Goal: Information Seeking & Learning: Learn about a topic

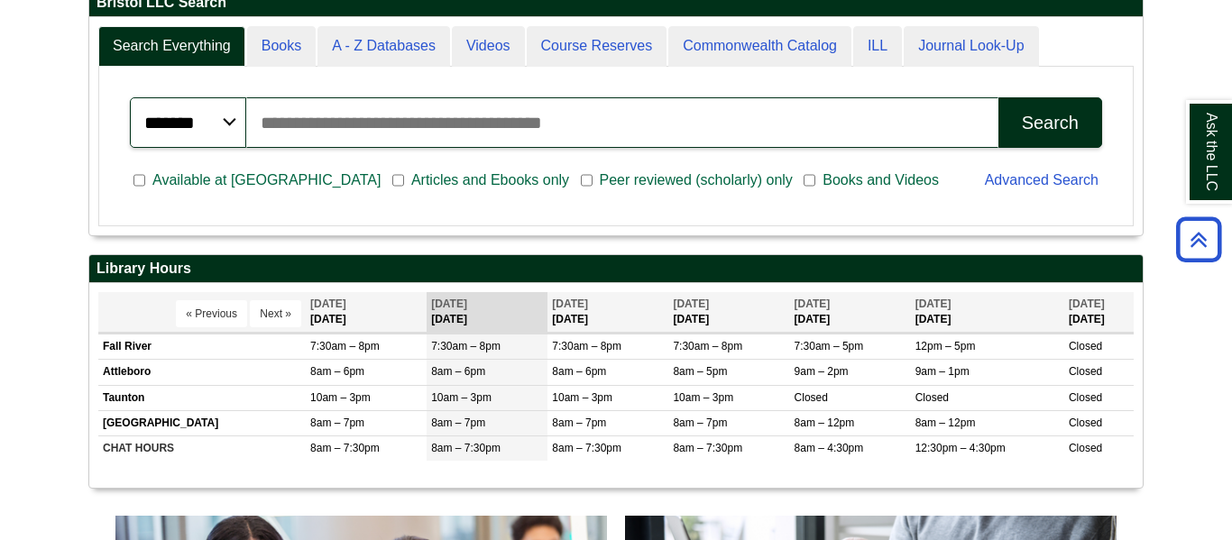
scroll to position [216, 1053]
click at [610, 96] on div "******* ***** ****** Search articles, books, journals & more Search" at bounding box center [616, 123] width 994 height 72
click at [405, 109] on input "Search articles, books, journals & more" at bounding box center [622, 122] width 752 height 51
click at [998, 97] on button "Search" at bounding box center [1050, 122] width 104 height 51
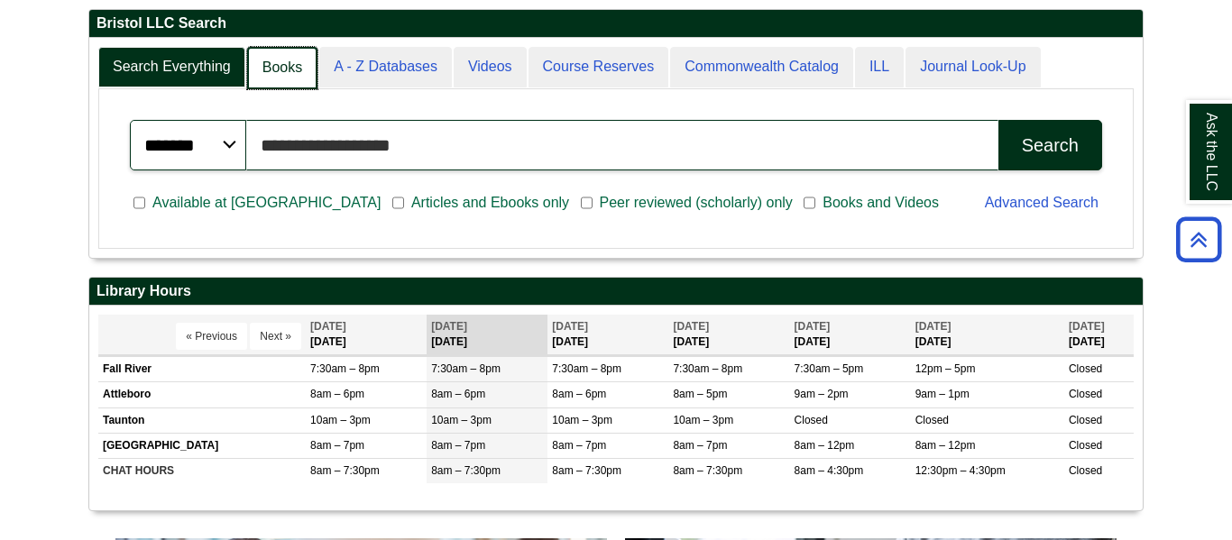
scroll to position [218, 1053]
click at [284, 85] on link "Books" at bounding box center [282, 68] width 70 height 42
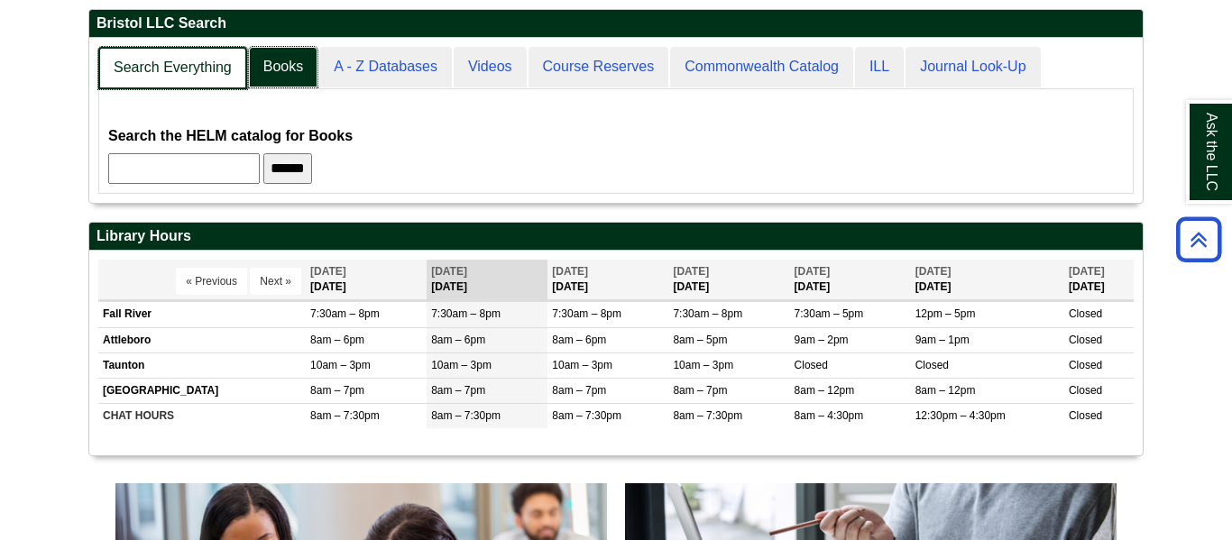
scroll to position [166, 1053]
click at [200, 81] on link "Search Everything" at bounding box center [172, 68] width 149 height 42
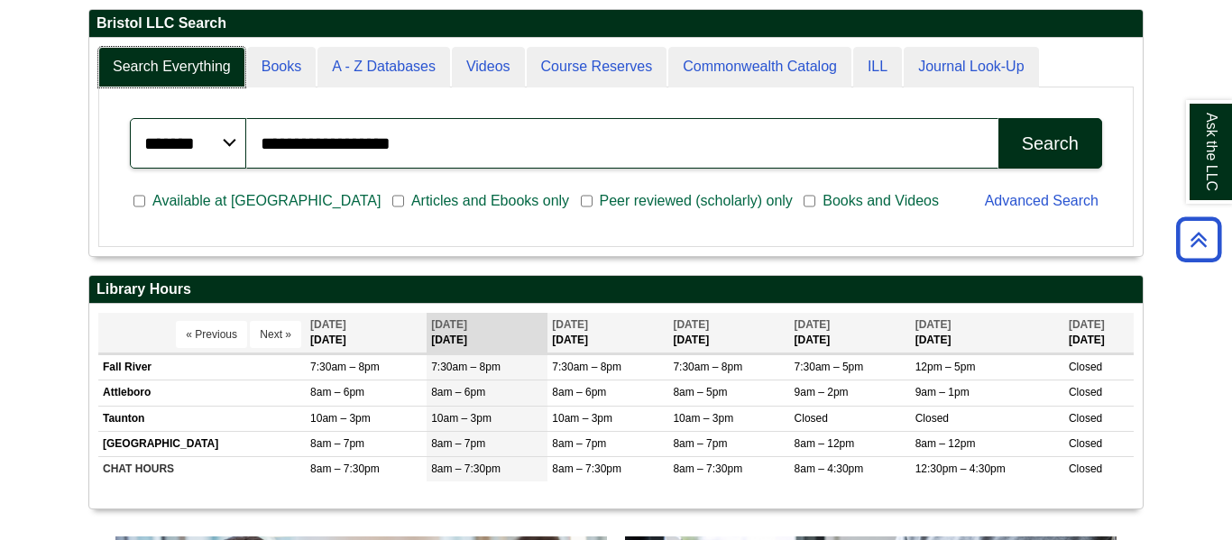
scroll to position [216, 1053]
click at [505, 142] on input "**********" at bounding box center [622, 143] width 752 height 51
type input "*****"
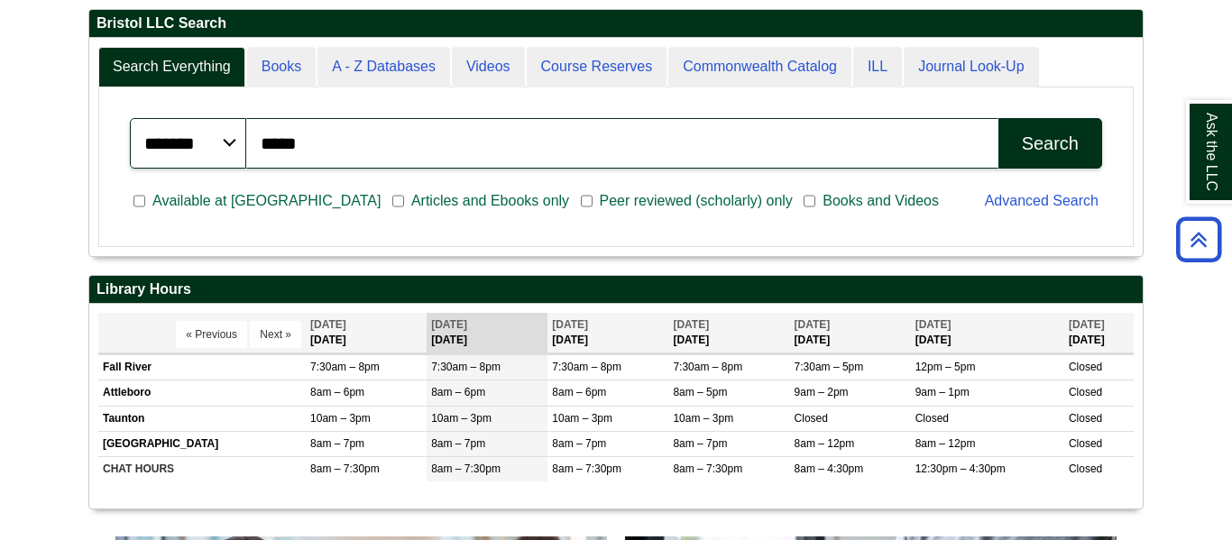
click at [1012, 167] on button "Search" at bounding box center [1050, 143] width 104 height 51
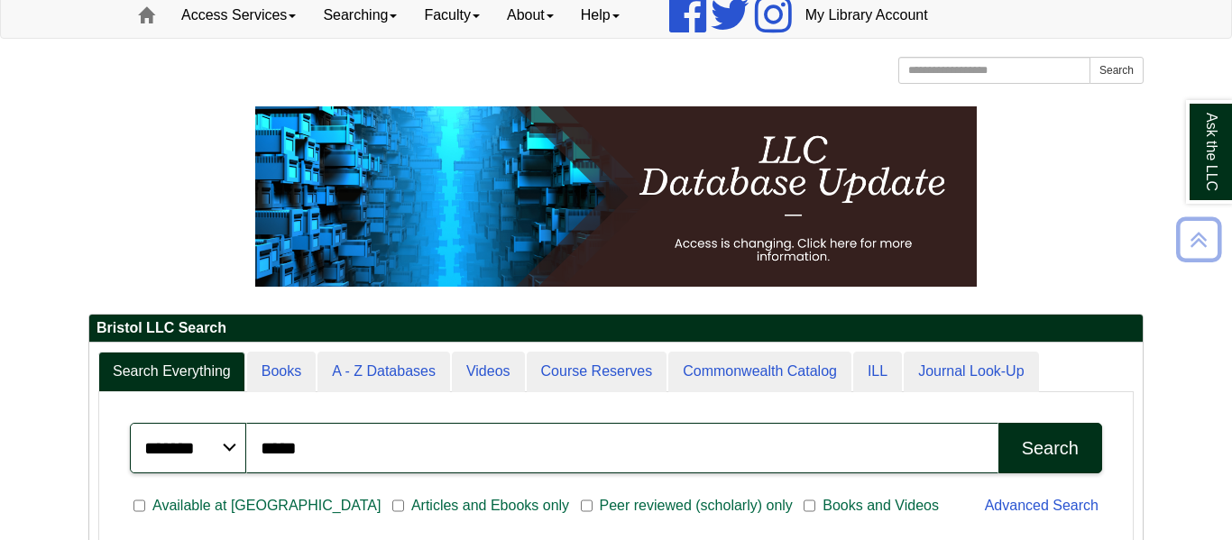
scroll to position [0, 0]
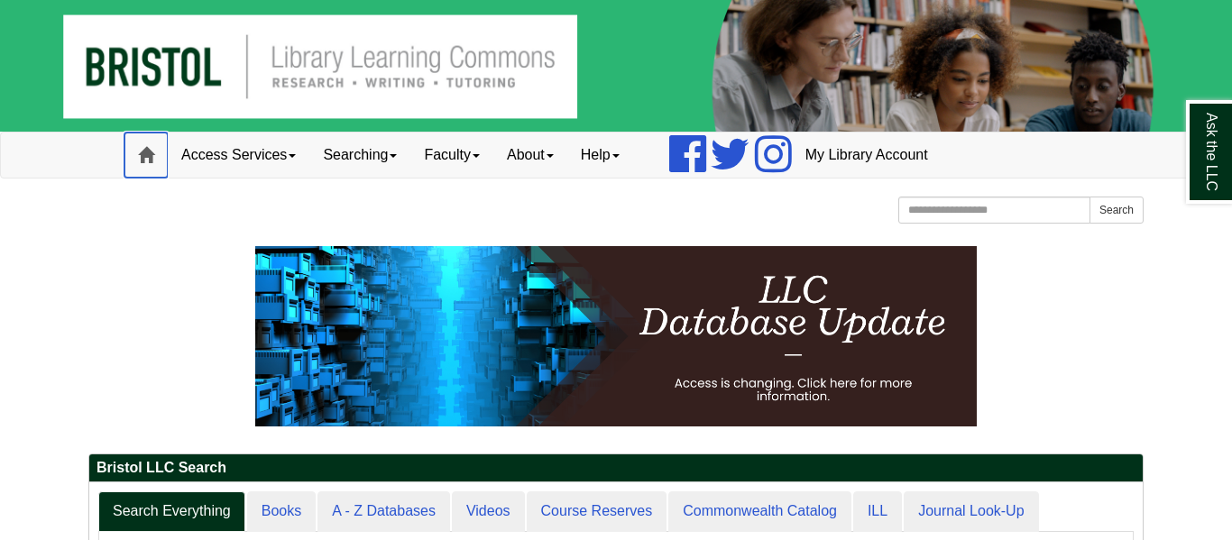
click at [153, 168] on link "Home" at bounding box center [145, 155] width 43 height 45
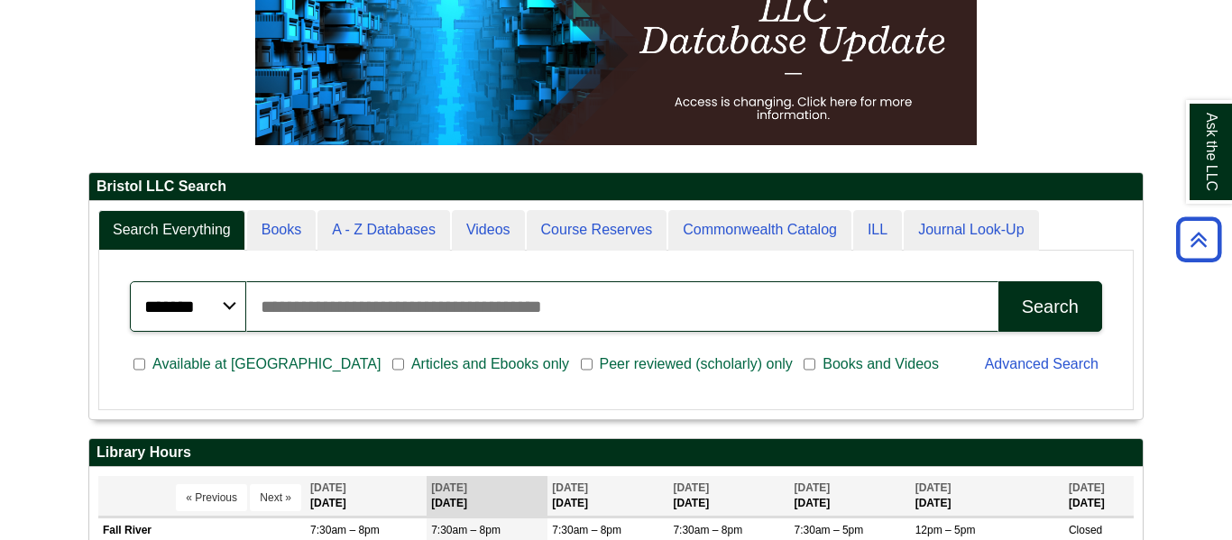
scroll to position [216, 1053]
click at [404, 365] on span "Articles and Ebooks only" at bounding box center [490, 365] width 172 height 22
click at [160, 368] on span "Available at [GEOGRAPHIC_DATA]" at bounding box center [266, 365] width 243 height 22
click at [399, 325] on input "Search articles, books, journals & more" at bounding box center [622, 306] width 752 height 51
click at [998, 281] on button "Search" at bounding box center [1050, 306] width 104 height 51
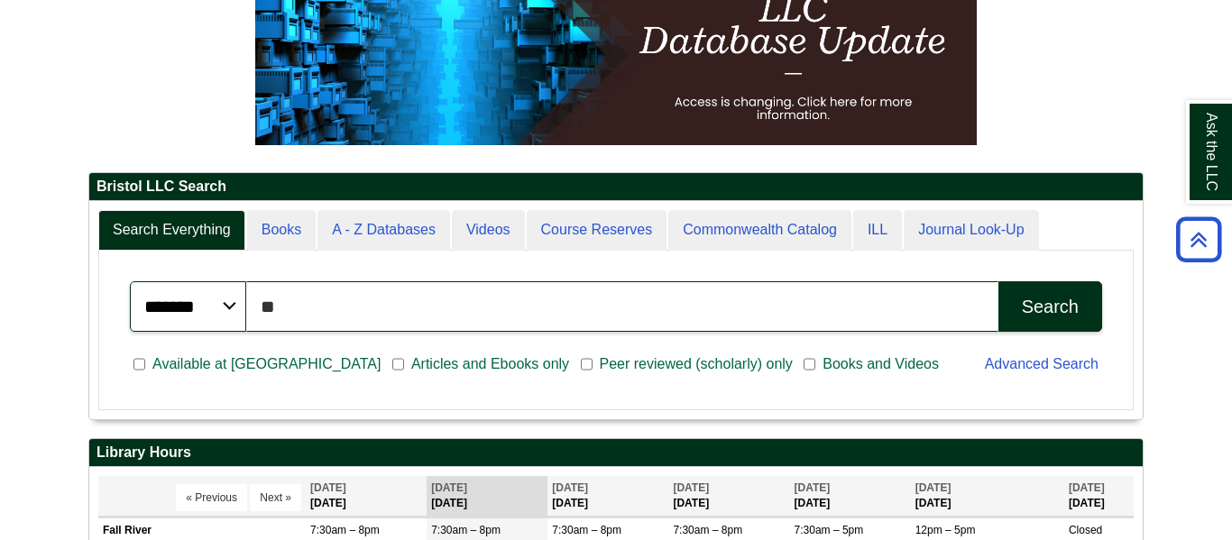
type input "*"
click at [998, 281] on button "Search" at bounding box center [1050, 306] width 104 height 51
type input "*"
paste input "**********"
type input "**********"
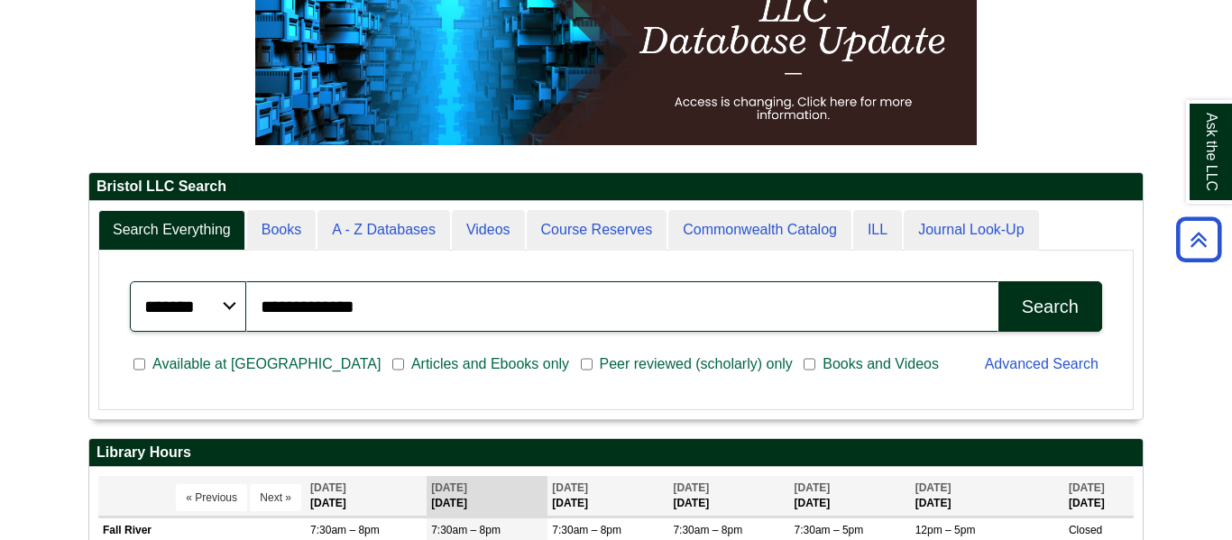
click at [1010, 315] on button "Search" at bounding box center [1050, 306] width 104 height 51
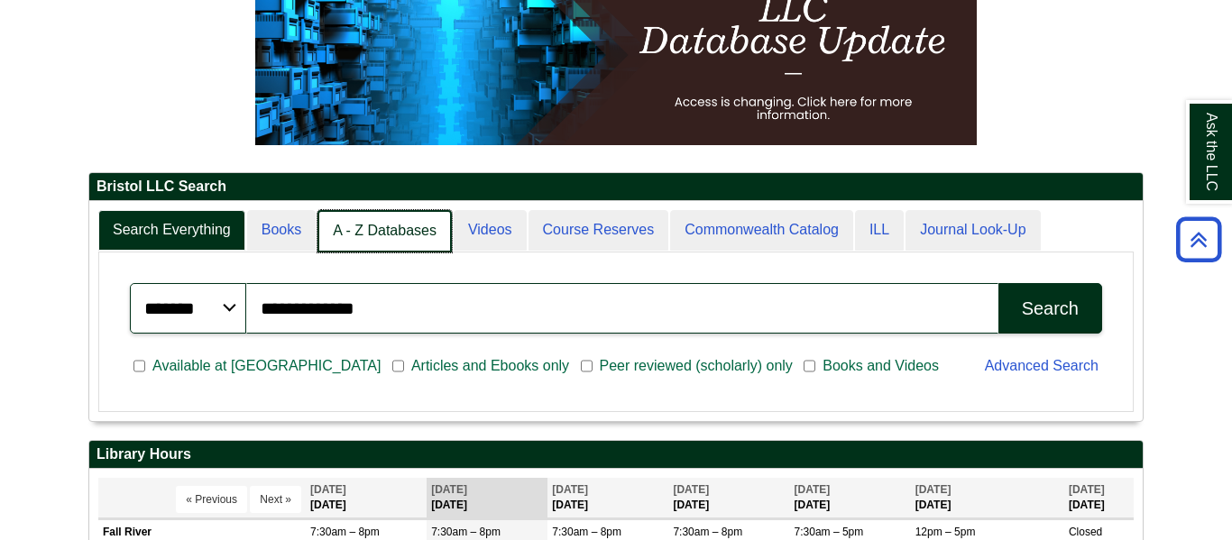
scroll to position [9, 9]
click at [344, 219] on link "A - Z Databases" at bounding box center [384, 231] width 134 height 42
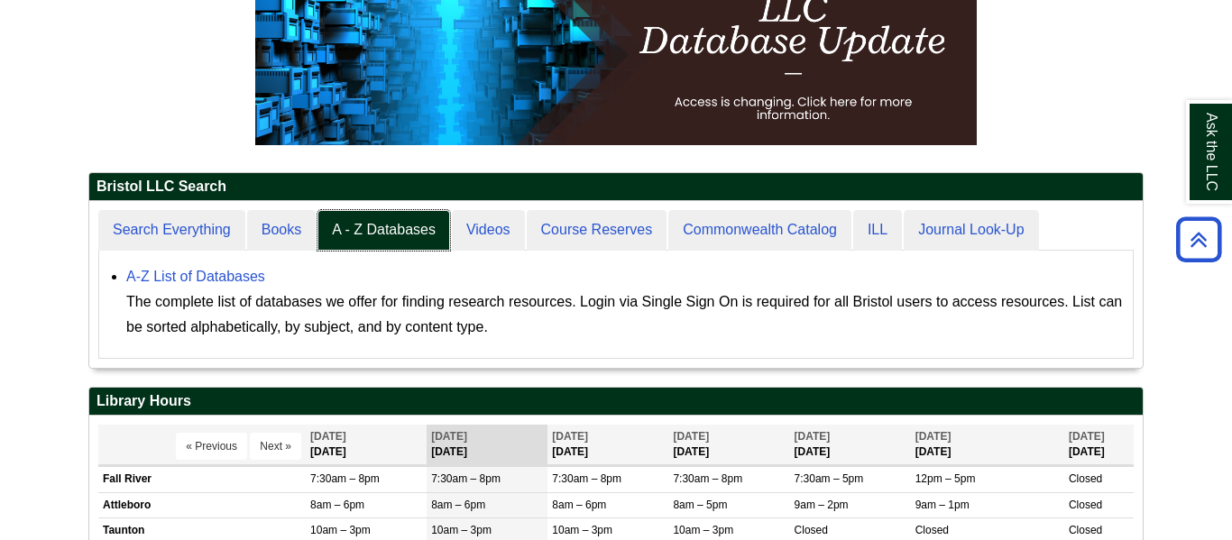
scroll to position [167, 1053]
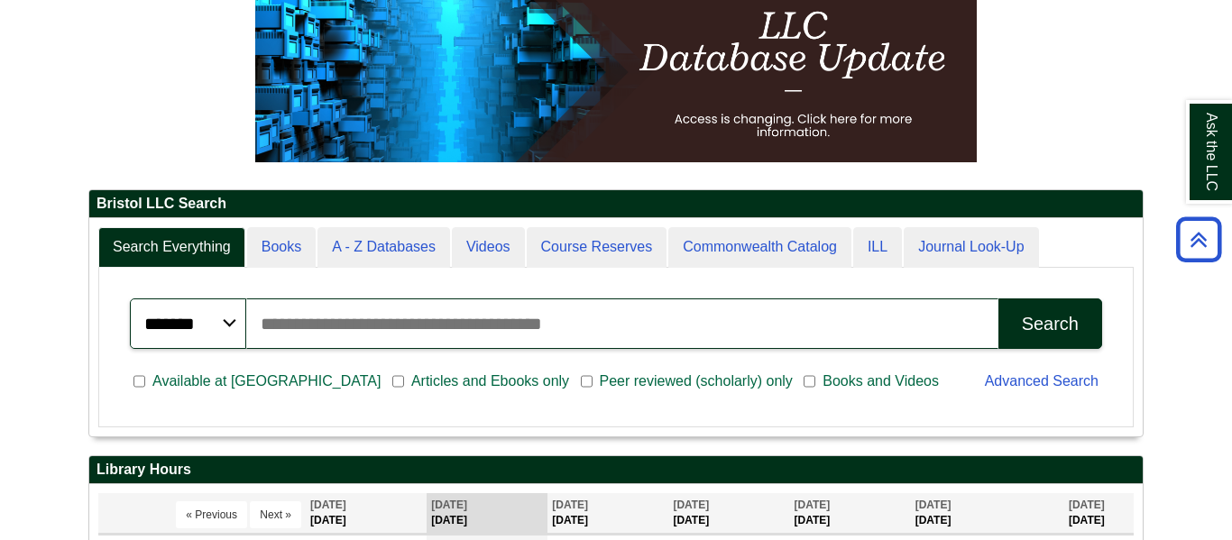
scroll to position [216, 1053]
click at [404, 380] on span "Articles and Ebooks only" at bounding box center [490, 382] width 172 height 22
click at [226, 383] on span "Available at [GEOGRAPHIC_DATA]" at bounding box center [266, 382] width 243 height 22
